Goal: Task Accomplishment & Management: Use online tool/utility

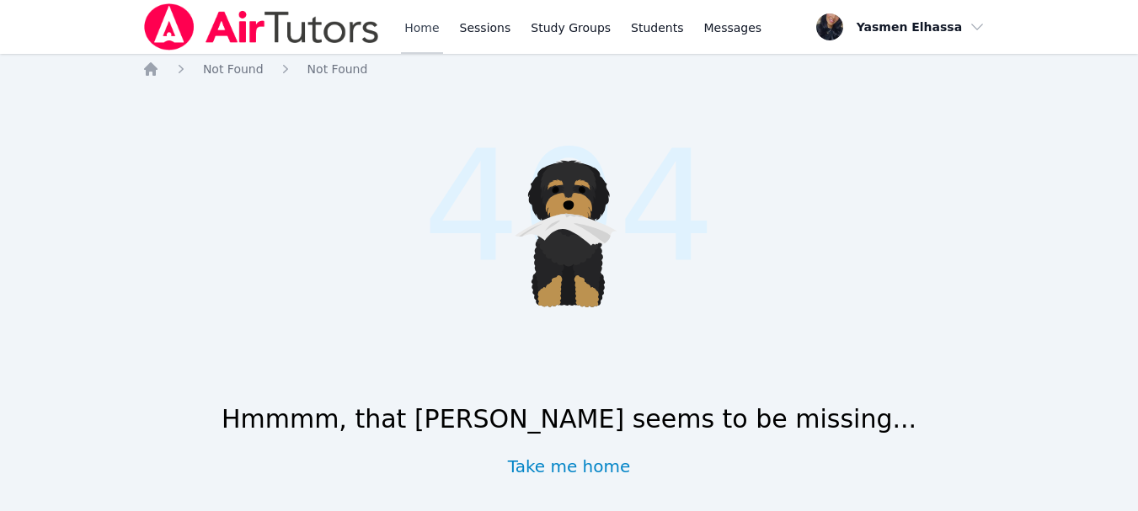
click at [420, 29] on link "Home" at bounding box center [421, 27] width 41 height 54
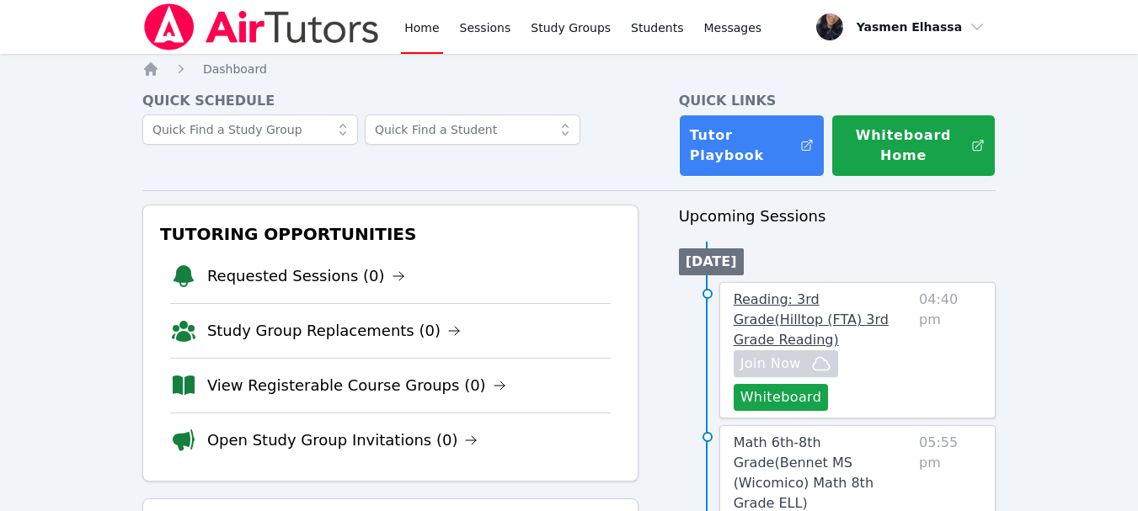
click at [817, 302] on span "Reading: 3rd Grade ( Hilltop (FTA) 3rd Grade Reading )" at bounding box center [811, 319] width 155 height 56
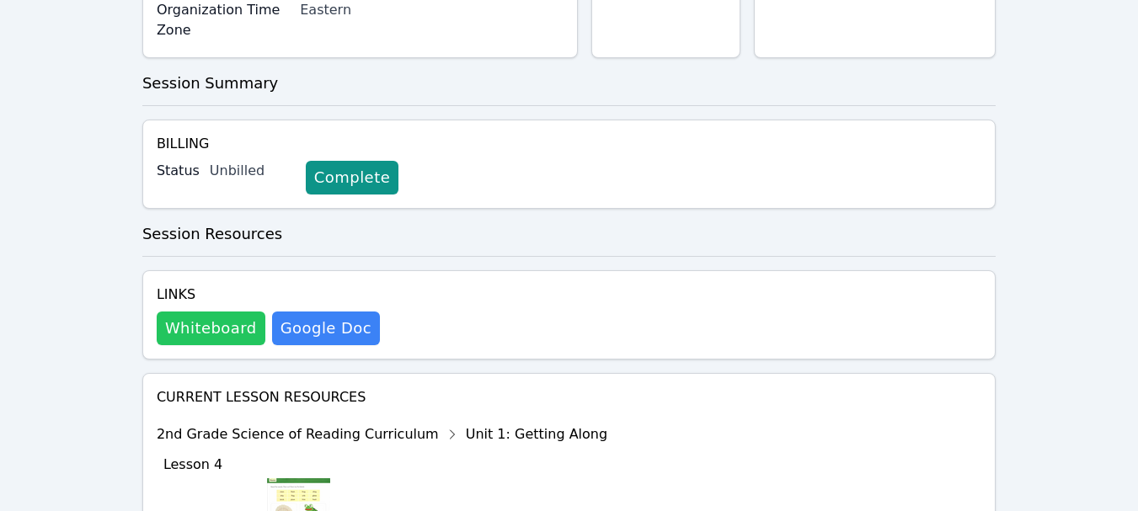
scroll to position [421, 0]
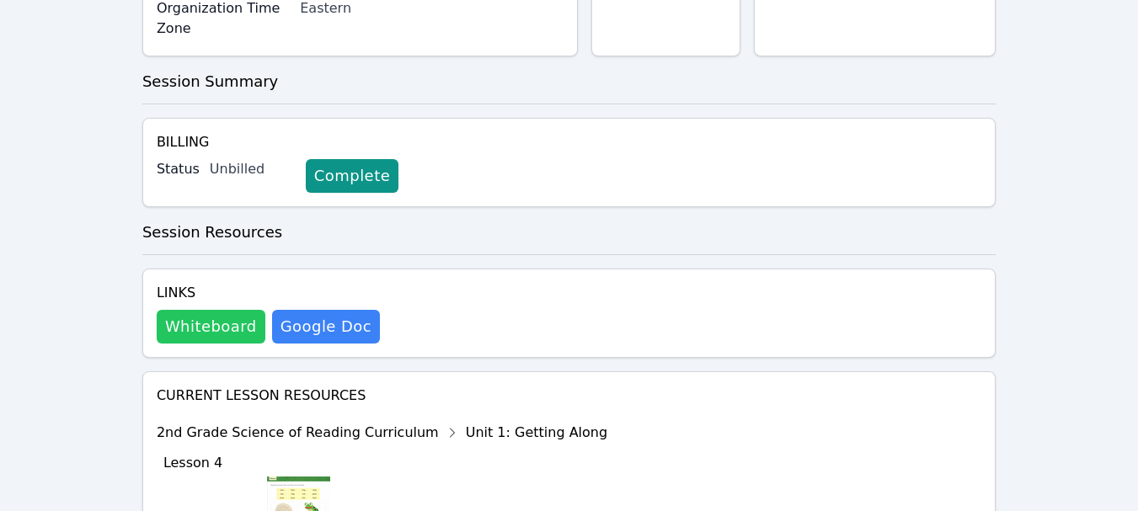
click at [216, 310] on button "Whiteboard" at bounding box center [211, 327] width 109 height 34
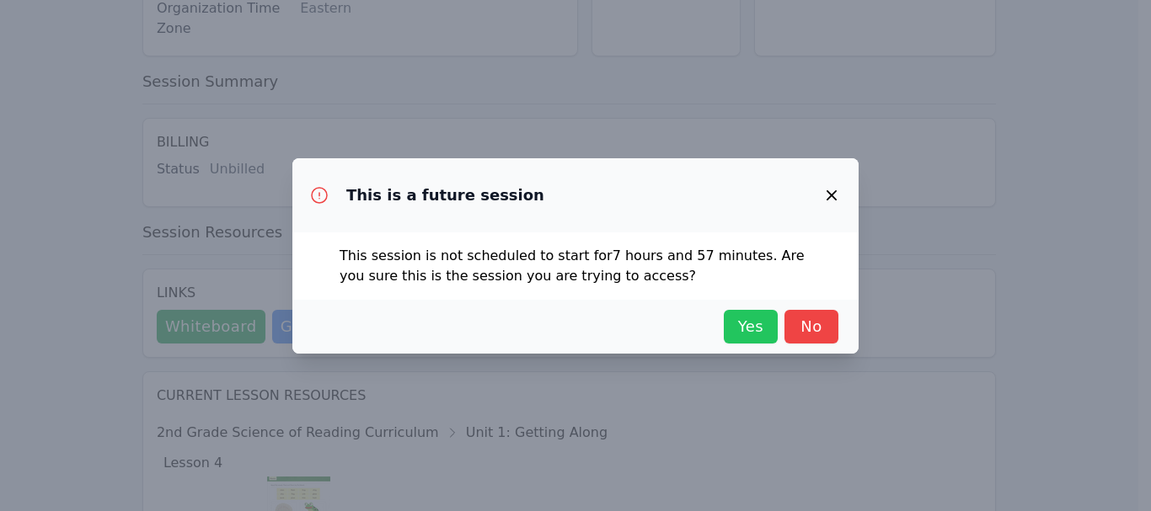
click at [754, 324] on span "Yes" at bounding box center [750, 327] width 37 height 24
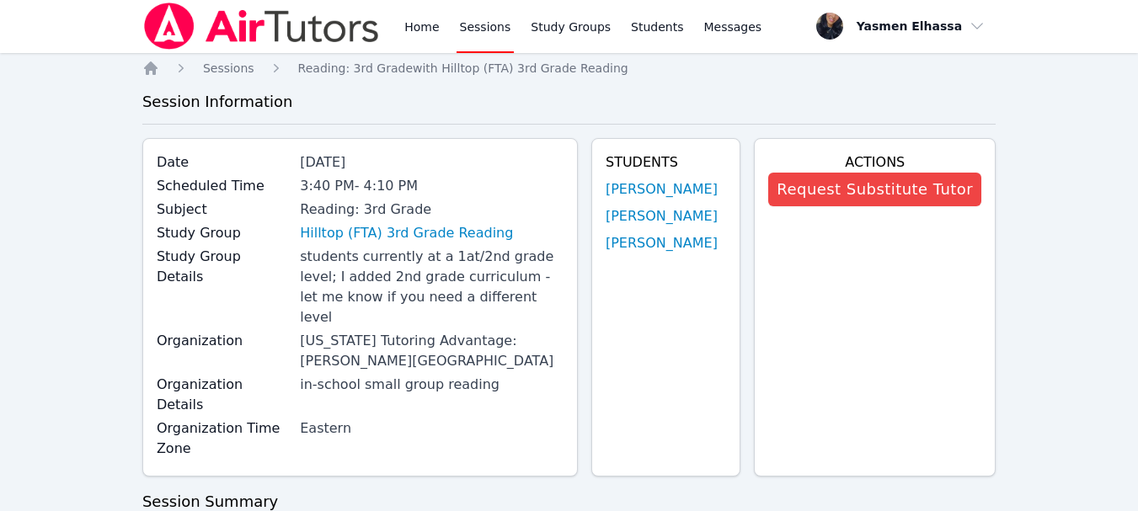
scroll to position [0, 0]
click at [428, 36] on link "Home" at bounding box center [421, 27] width 41 height 54
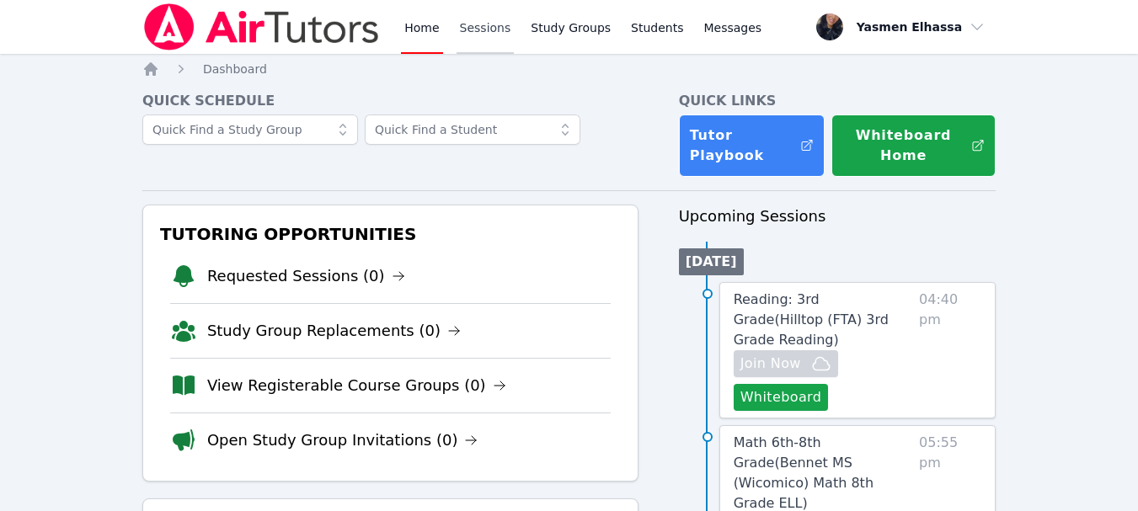
click at [477, 29] on link "Sessions" at bounding box center [485, 27] width 58 height 54
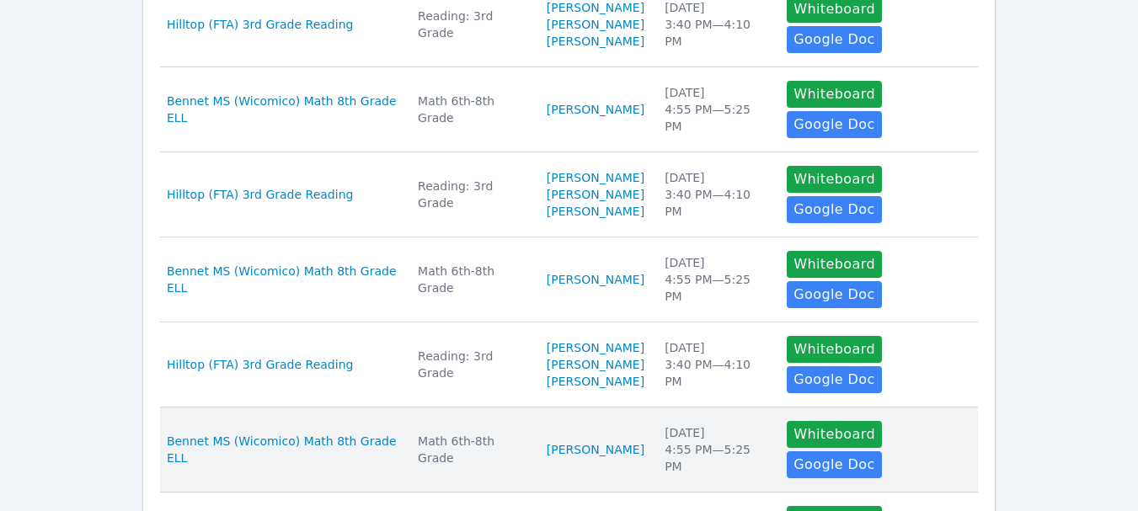
scroll to position [795, 0]
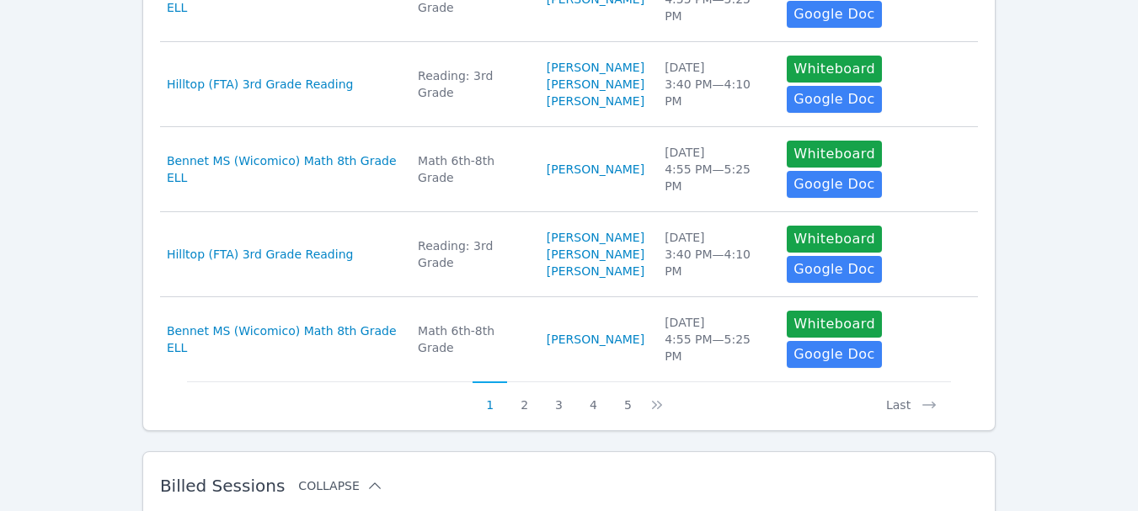
scroll to position [1048, 0]
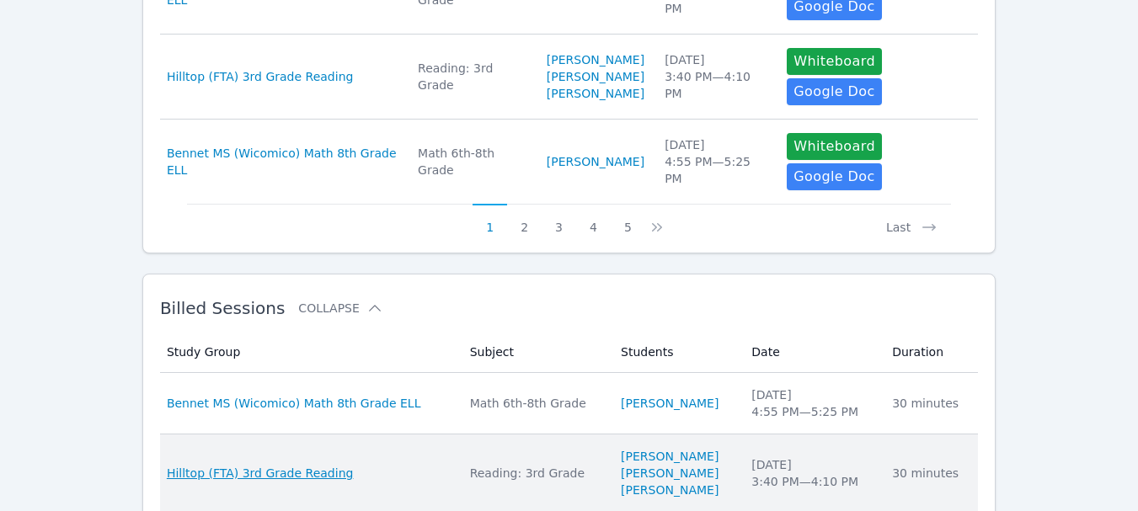
click at [294, 465] on span "Hilltop (FTA) 3rd Grade Reading" at bounding box center [260, 473] width 187 height 17
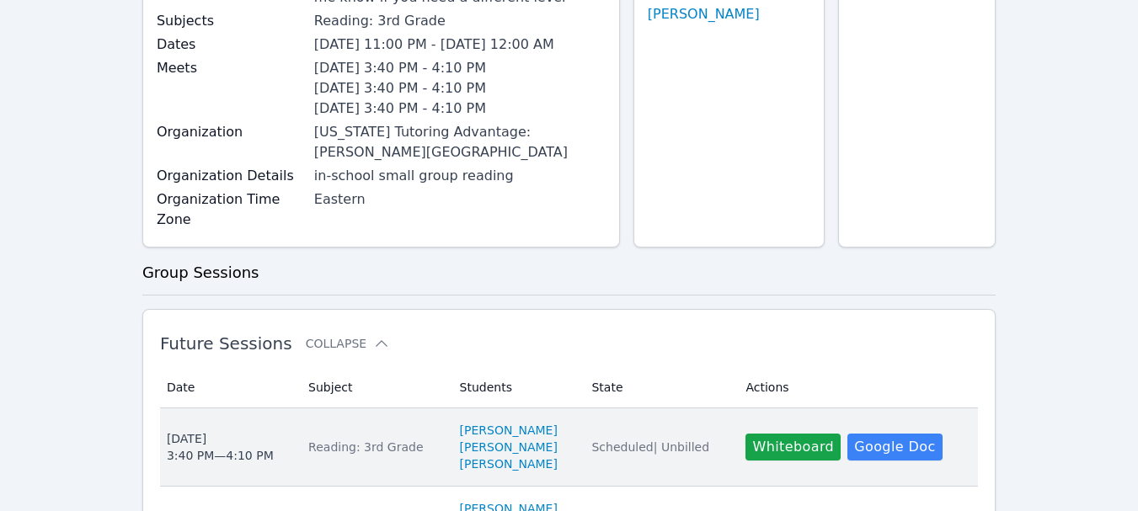
scroll to position [337, 0]
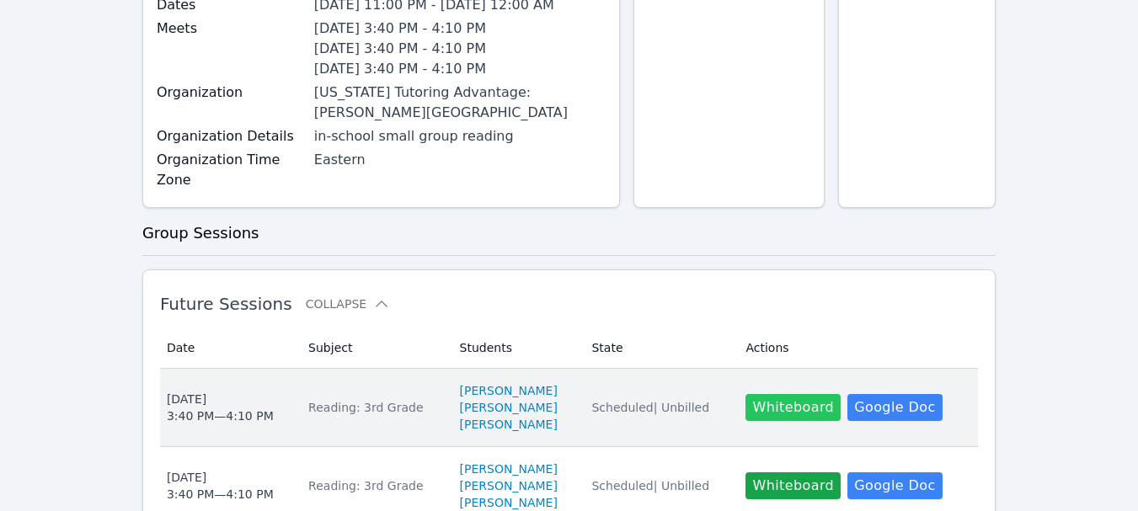
click at [755, 413] on button "Whiteboard" at bounding box center [792, 407] width 95 height 27
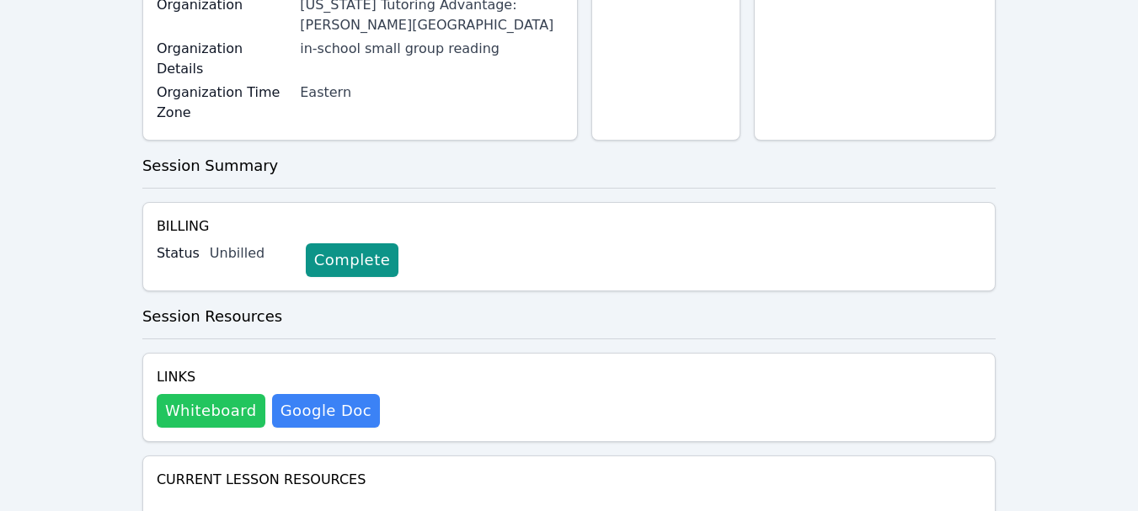
click at [164, 394] on button "Whiteboard" at bounding box center [211, 411] width 109 height 34
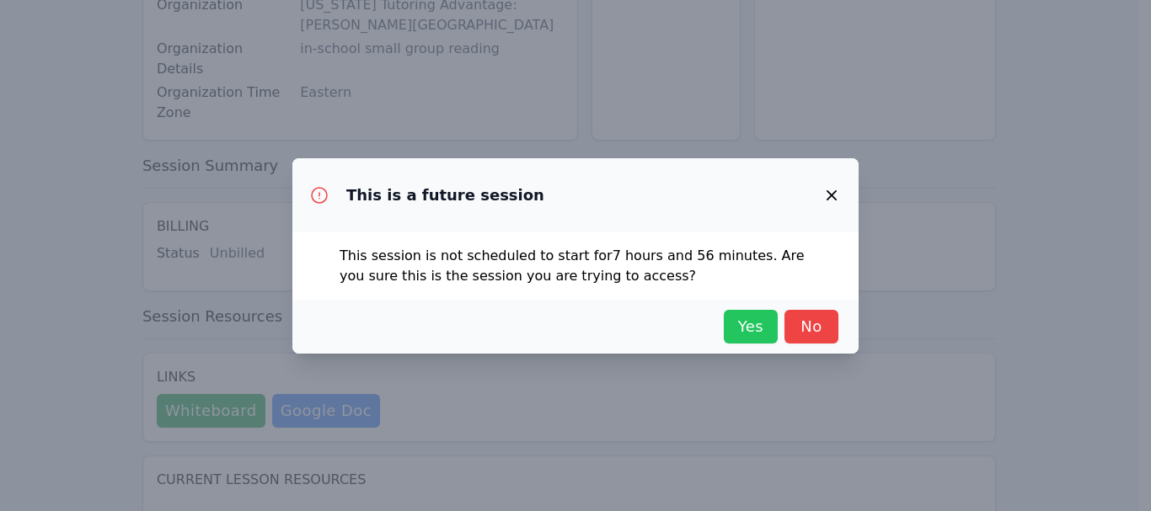
click at [759, 325] on span "Yes" at bounding box center [750, 327] width 37 height 24
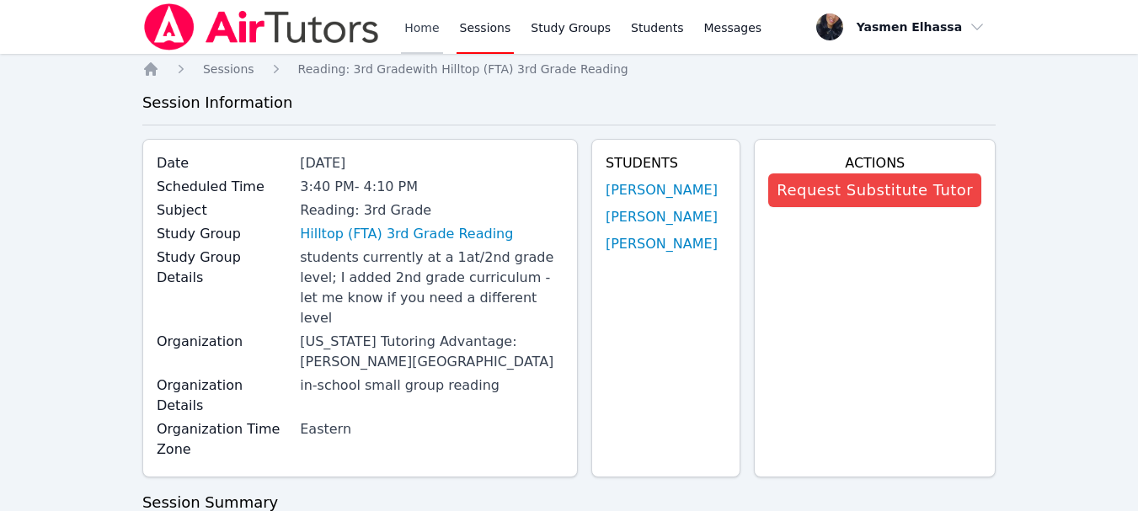
click at [418, 22] on link "Home" at bounding box center [421, 27] width 41 height 54
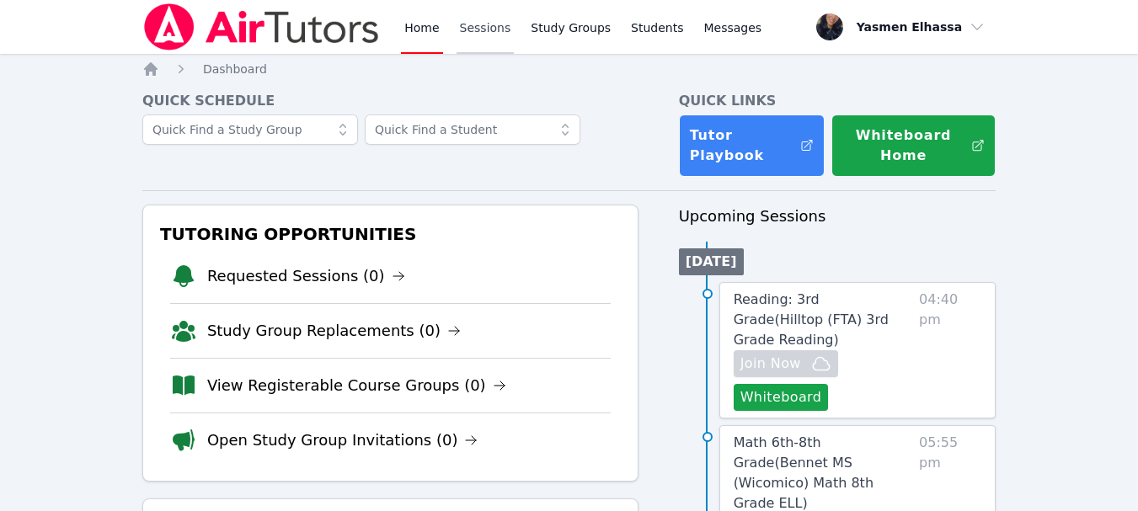
click at [491, 24] on link "Sessions" at bounding box center [485, 27] width 58 height 54
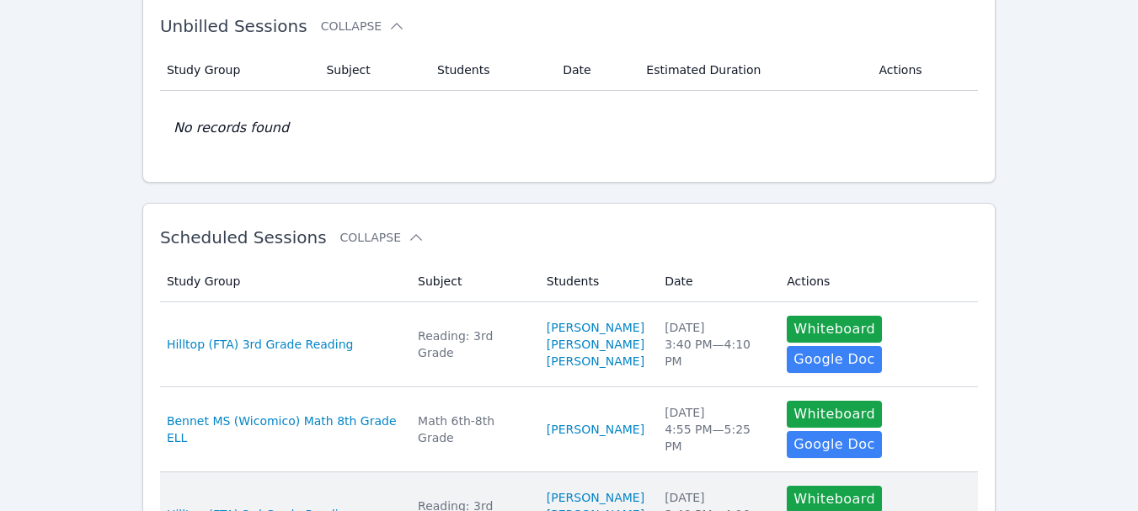
scroll to position [337, 0]
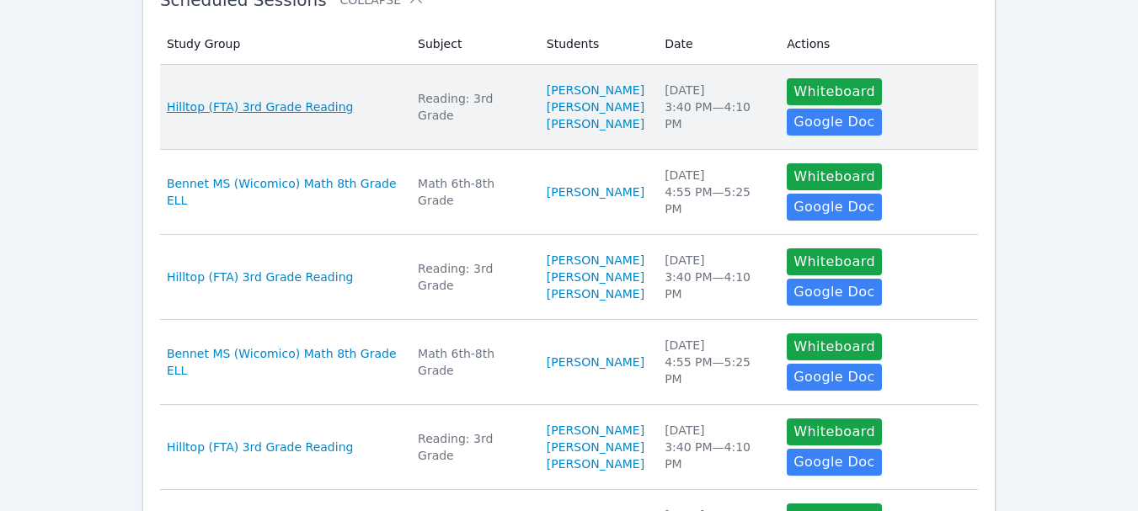
click at [270, 99] on span "Hilltop (FTA) 3rd Grade Reading" at bounding box center [260, 107] width 187 height 17
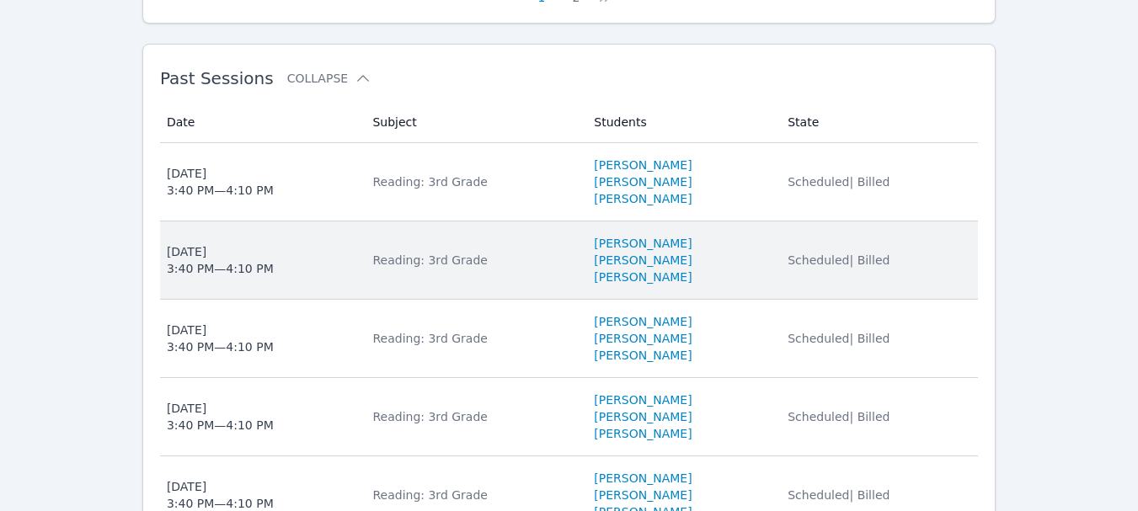
scroll to position [1516, 0]
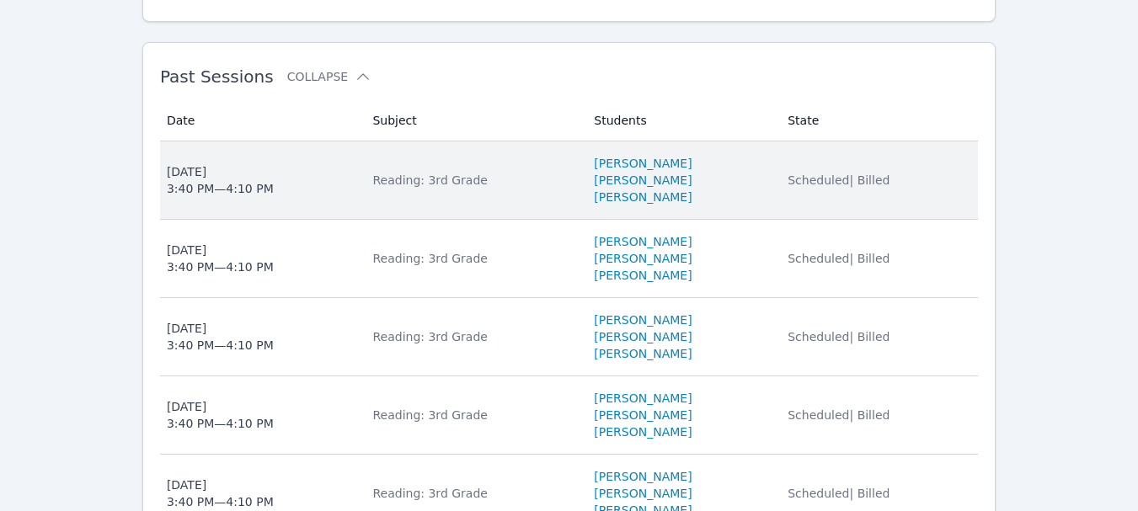
click at [238, 178] on div "[DATE] 3:40 PM — 4:10 PM" at bounding box center [220, 180] width 107 height 34
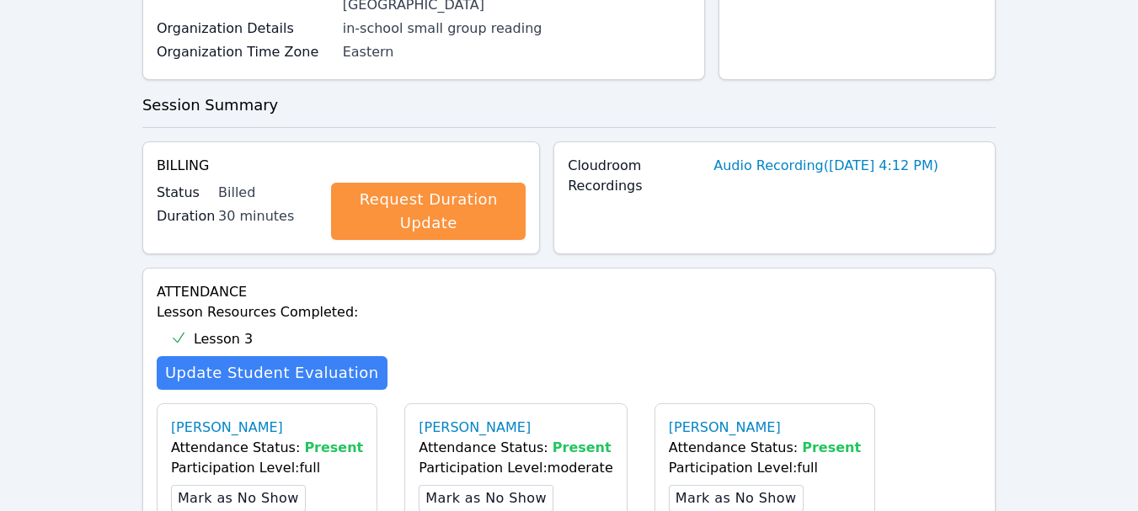
scroll to position [926, 0]
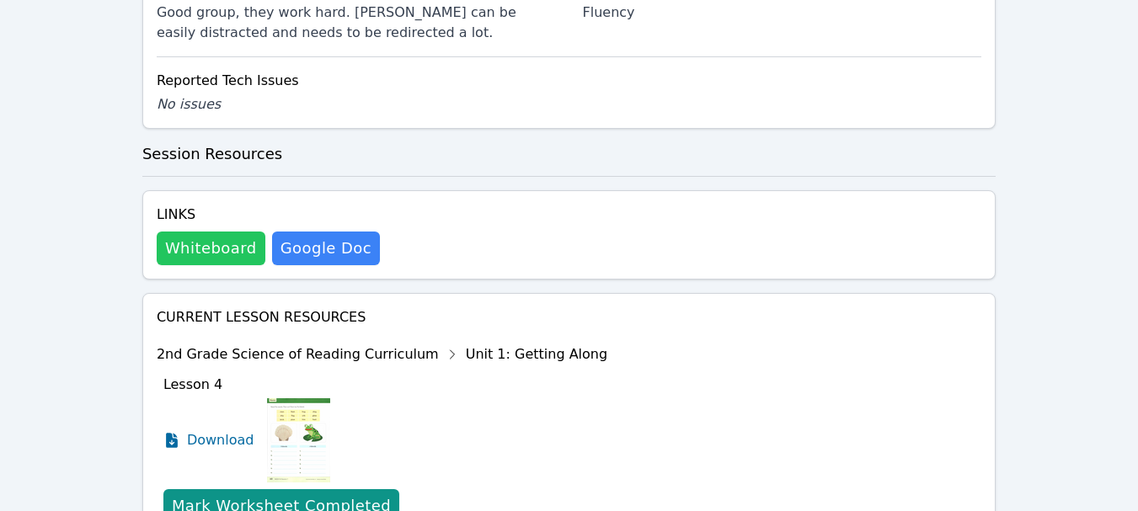
click at [217, 232] on button "Whiteboard" at bounding box center [211, 249] width 109 height 34
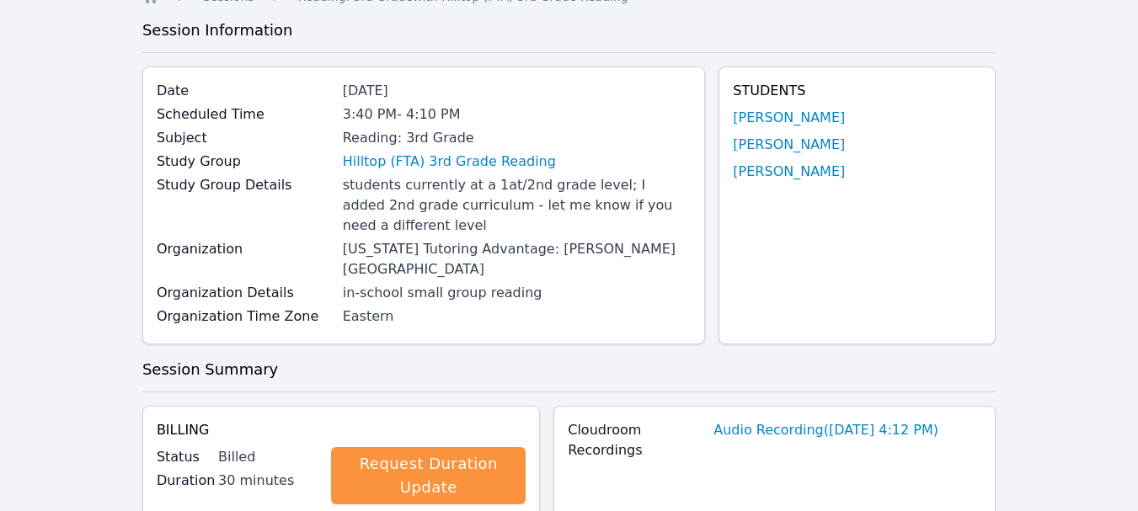
scroll to position [0, 0]
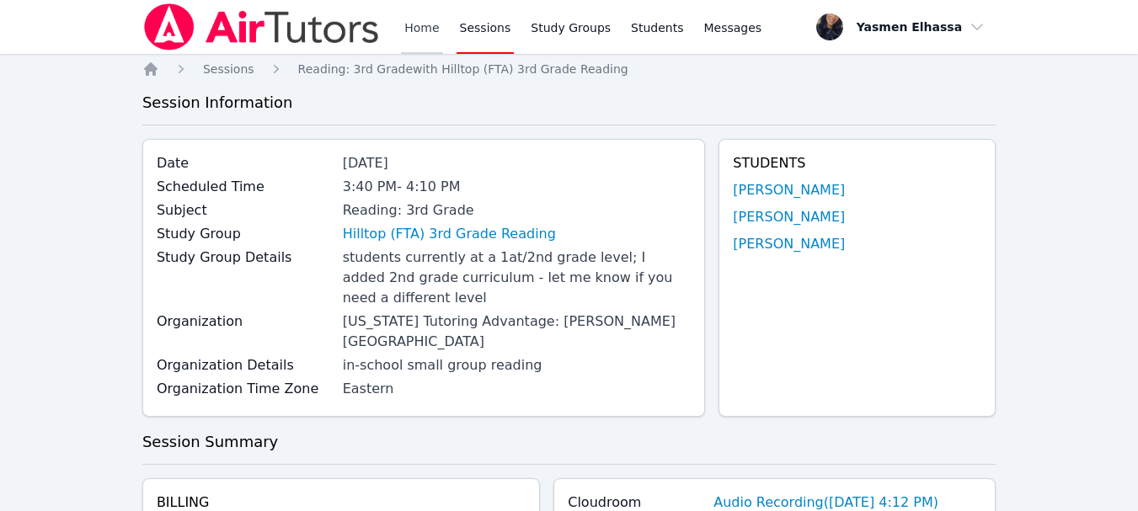
click at [410, 20] on link "Home" at bounding box center [421, 27] width 41 height 54
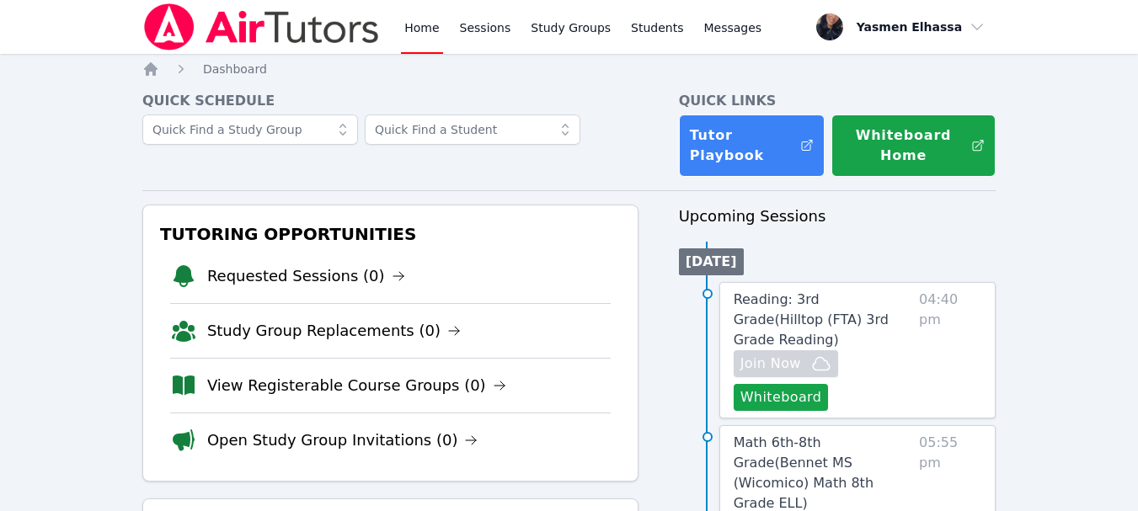
click at [425, 29] on link "Home" at bounding box center [421, 27] width 41 height 54
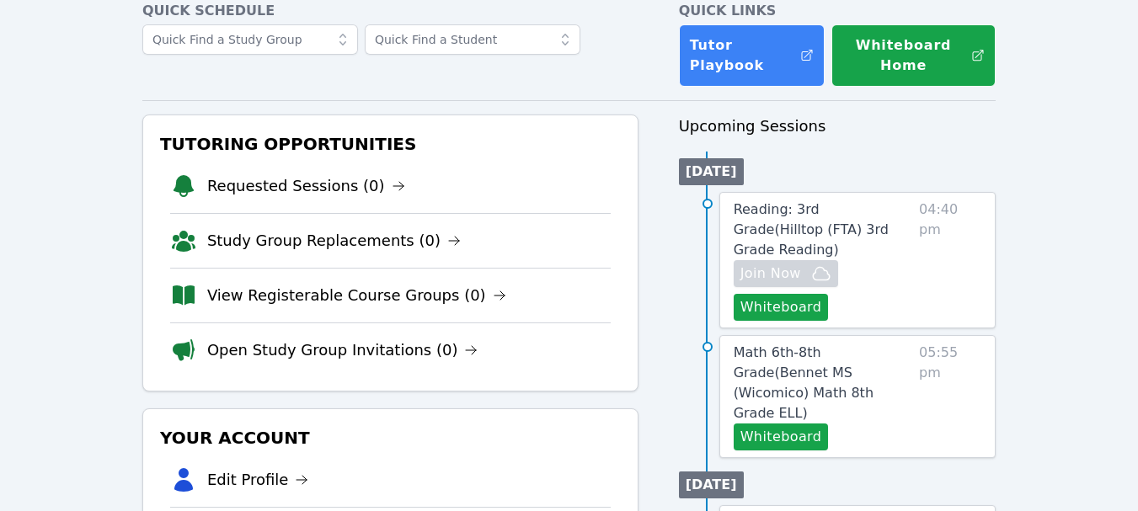
scroll to position [168, 0]
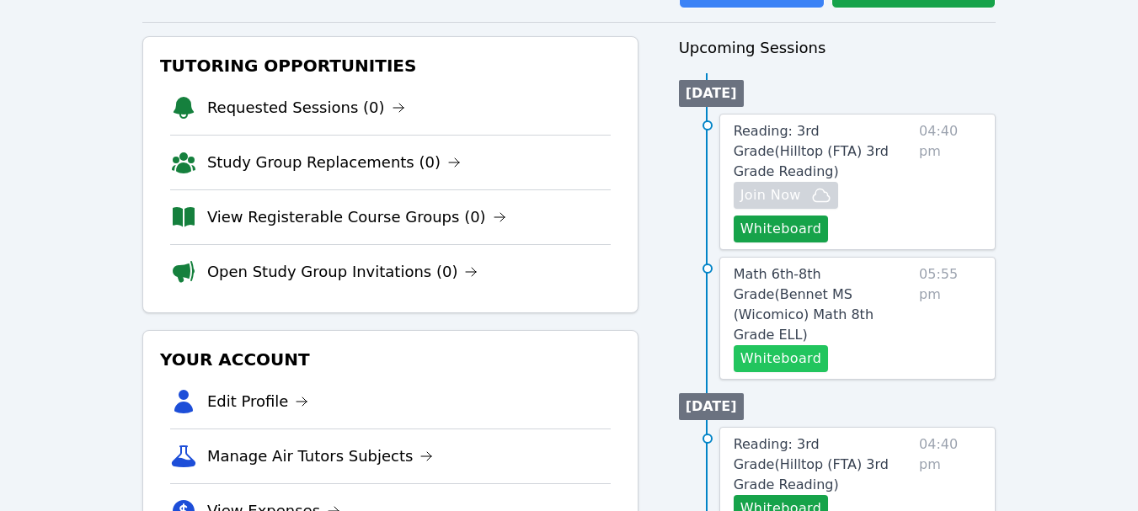
click at [785, 345] on button "Whiteboard" at bounding box center [781, 358] width 95 height 27
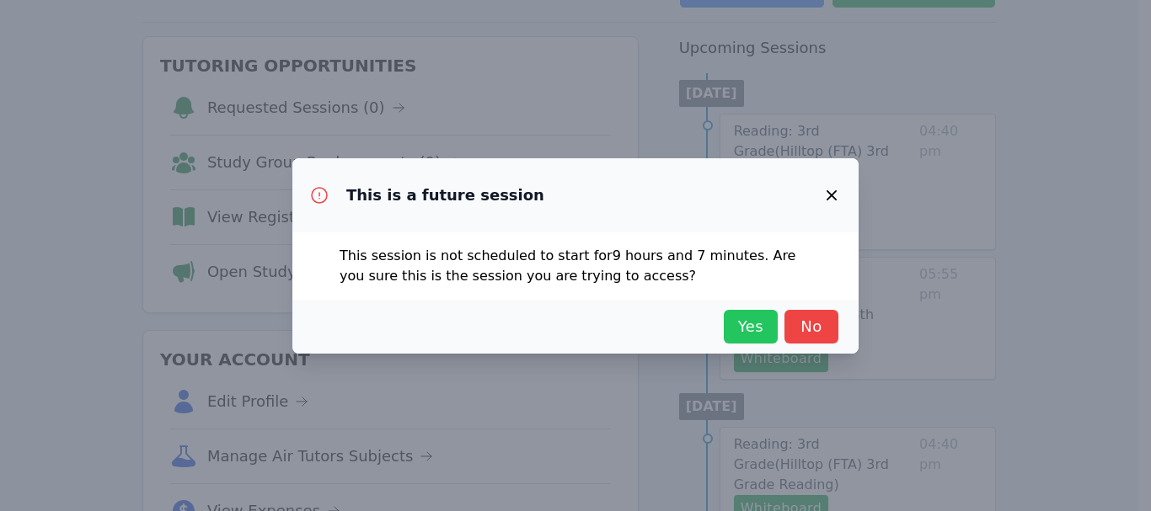
click at [755, 323] on span "Yes" at bounding box center [750, 327] width 37 height 24
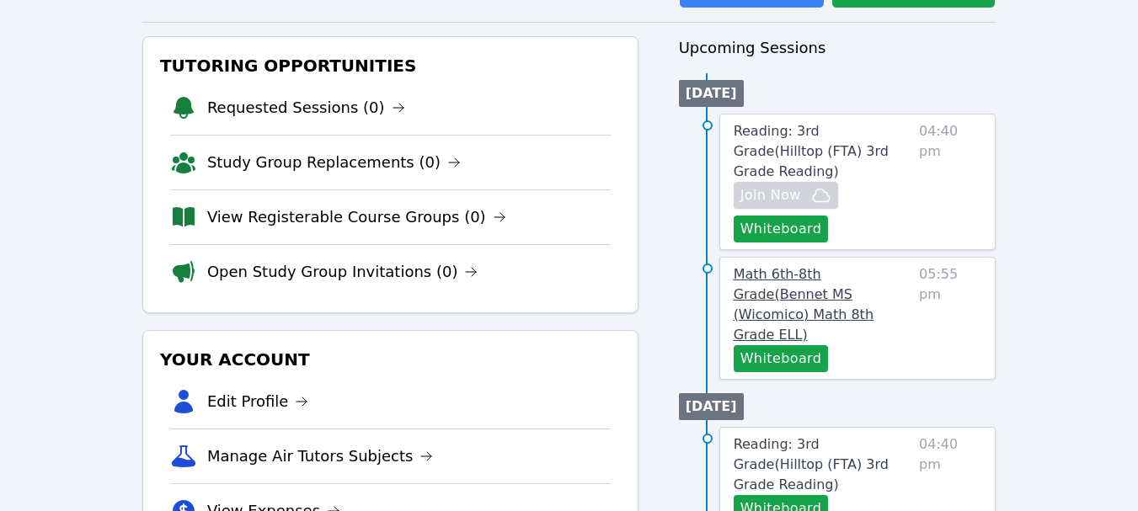
click at [800, 268] on span "Math 6th-8th Grade ( Bennet MS (Wicomico) Math 8th Grade ELL )" at bounding box center [804, 304] width 140 height 77
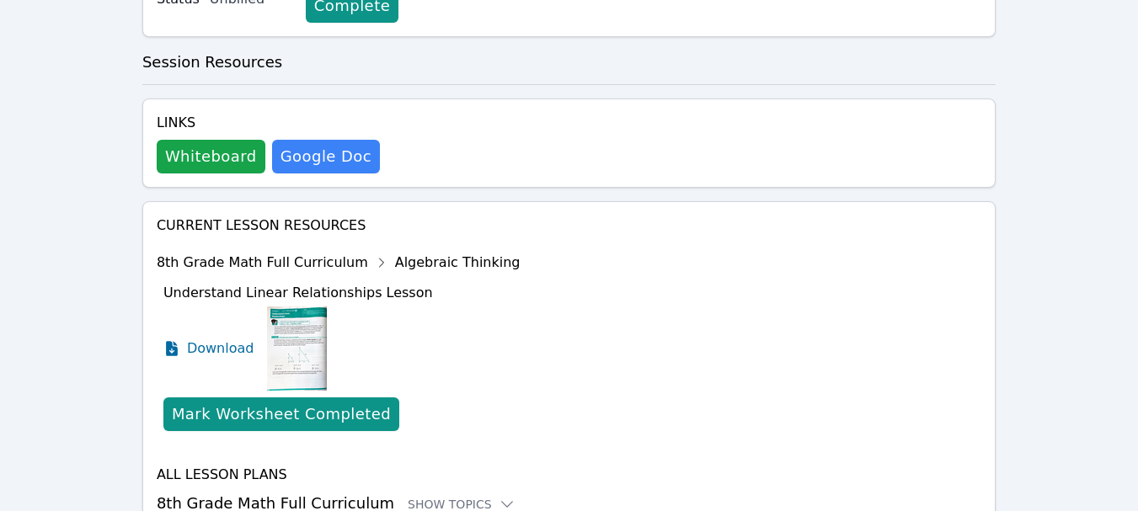
scroll to position [691, 0]
